Goal: Obtain resource: Download file/media

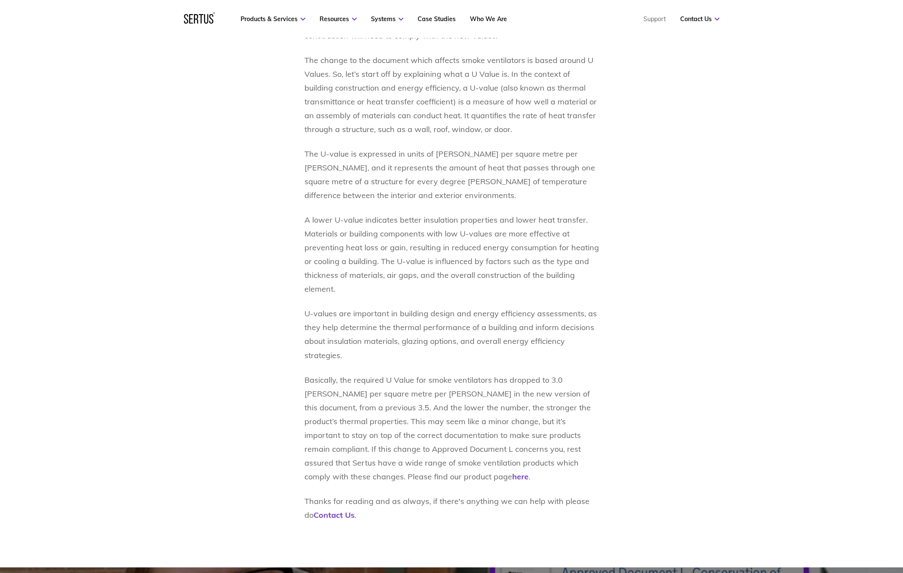
click at [193, 16] on icon at bounding box center [199, 18] width 31 height 11
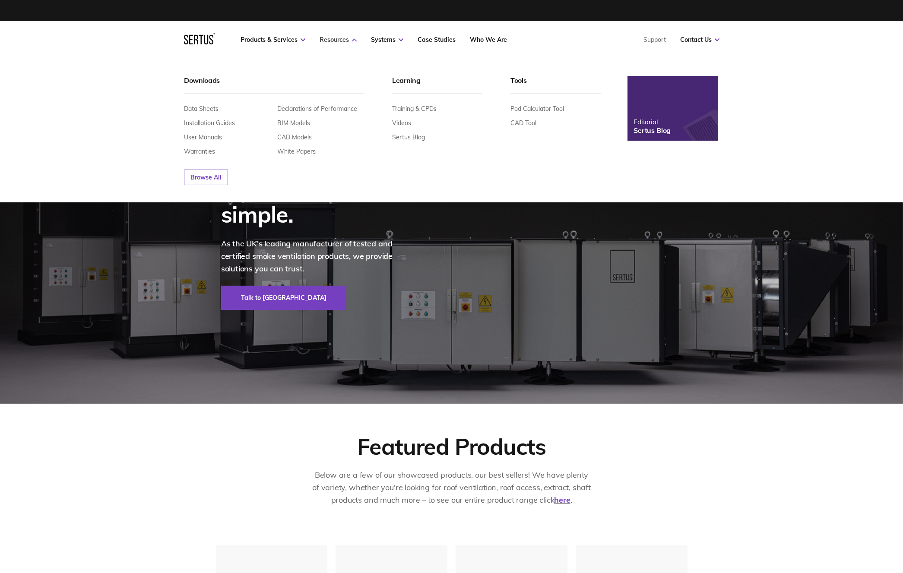
click at [338, 39] on link "Resources" at bounding box center [338, 40] width 37 height 8
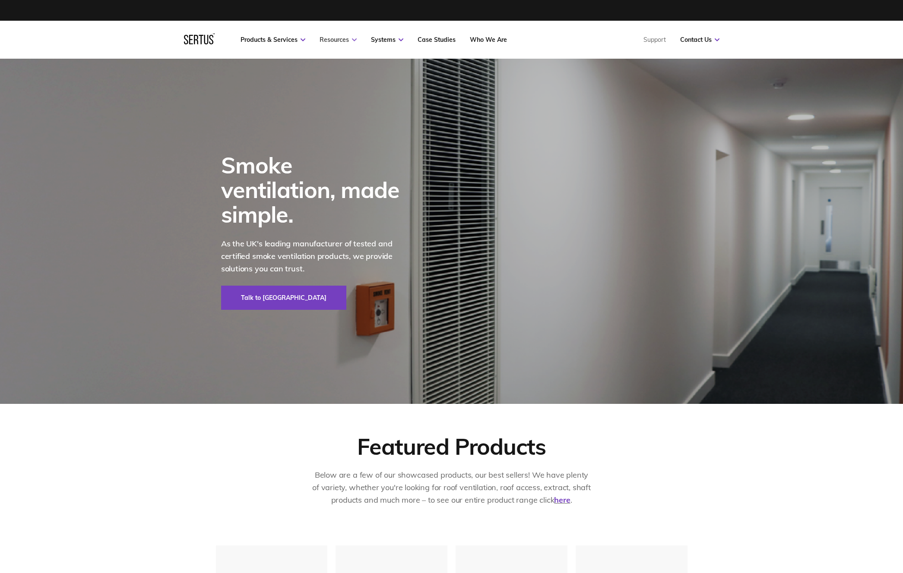
click at [347, 39] on link "Resources" at bounding box center [338, 40] width 37 height 8
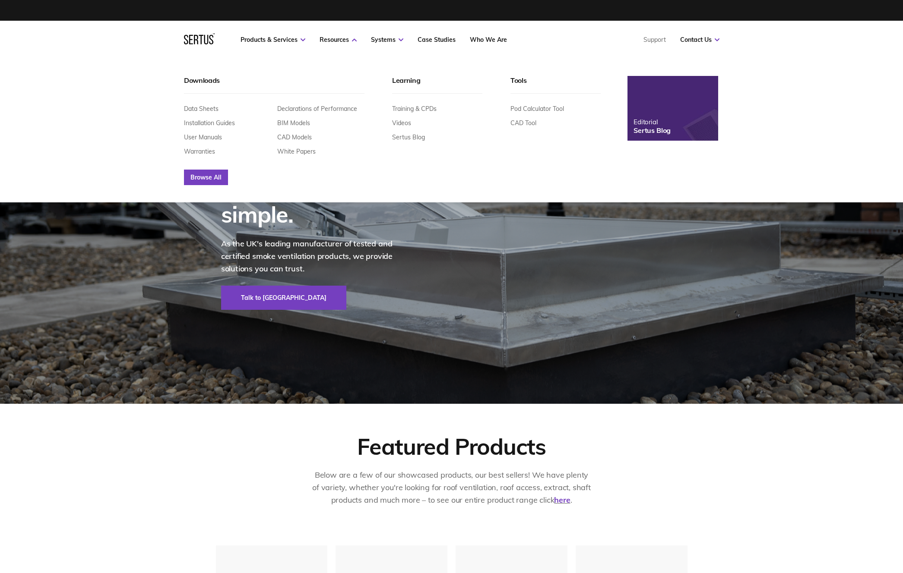
click at [199, 176] on link "Browse All" at bounding box center [206, 178] width 44 height 16
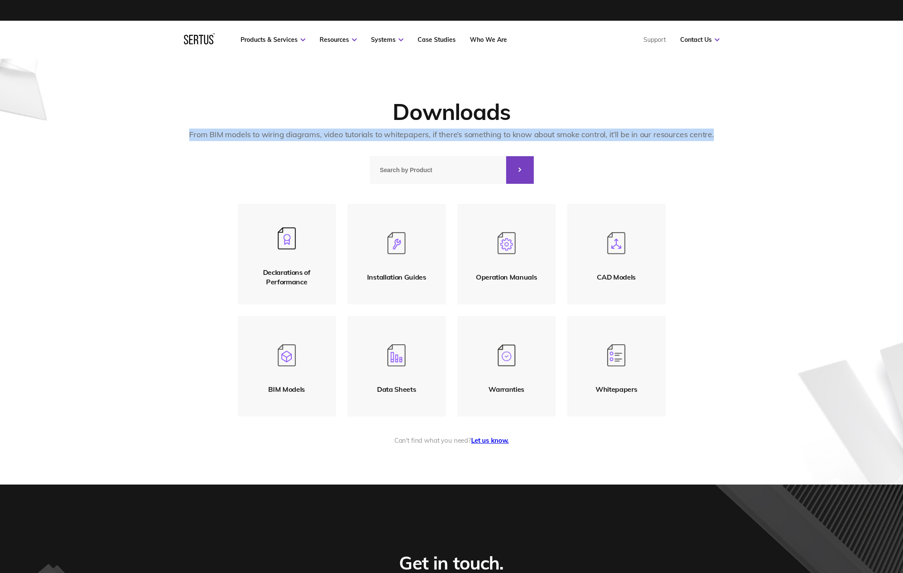
drag, startPoint x: 192, startPoint y: 134, endPoint x: 763, endPoint y: 136, distance: 570.4
click at [762, 136] on div "From BIM models to wiring diagrams, video tutorials to whitepapers, if there’s …" at bounding box center [451, 135] width 813 height 13
copy div "From BIM models to wiring diagrams, video tutorials to whitepapers, if there’s …"
